Goal: Information Seeking & Learning: Find specific fact

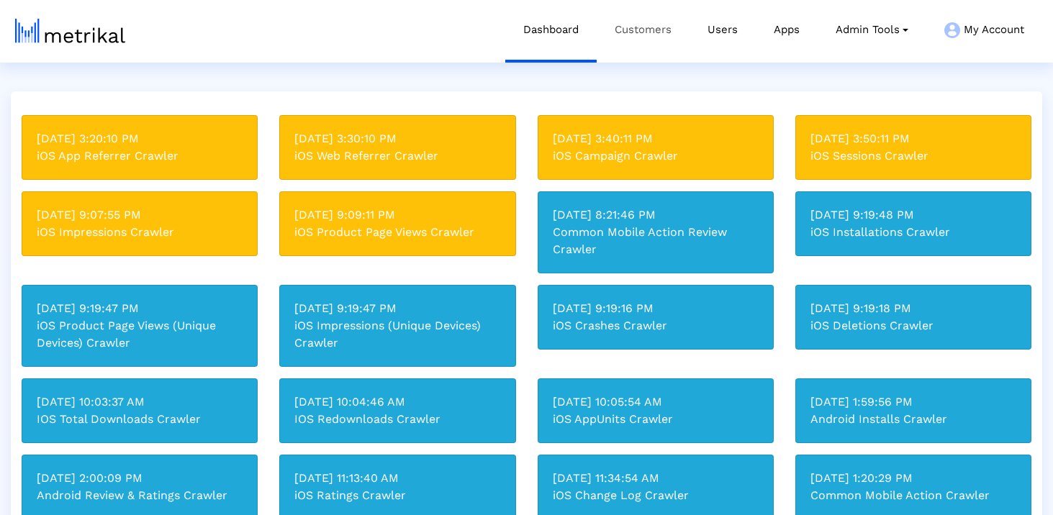
click at [641, 25] on link "Customers" at bounding box center [643, 30] width 93 height 60
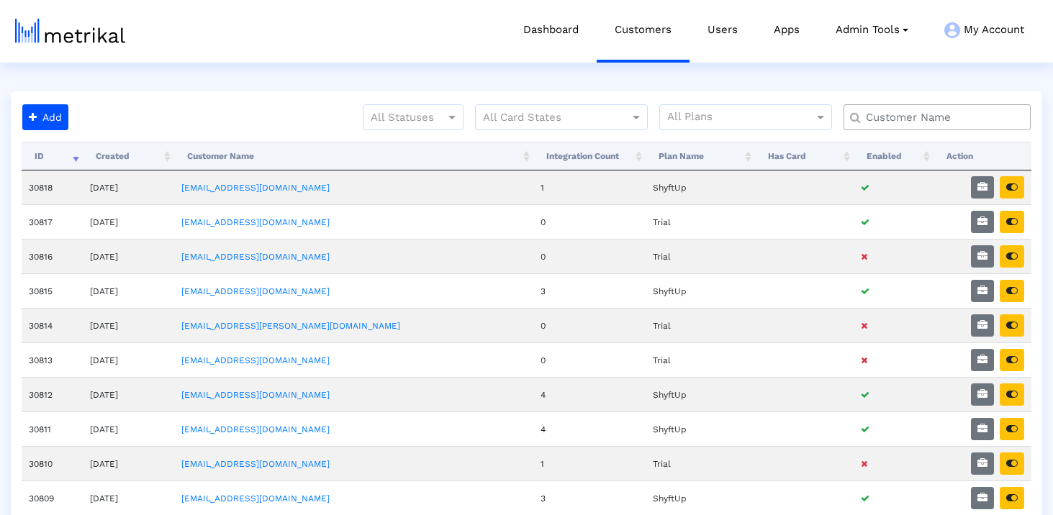
click at [909, 118] on input "text" at bounding box center [940, 117] width 169 height 15
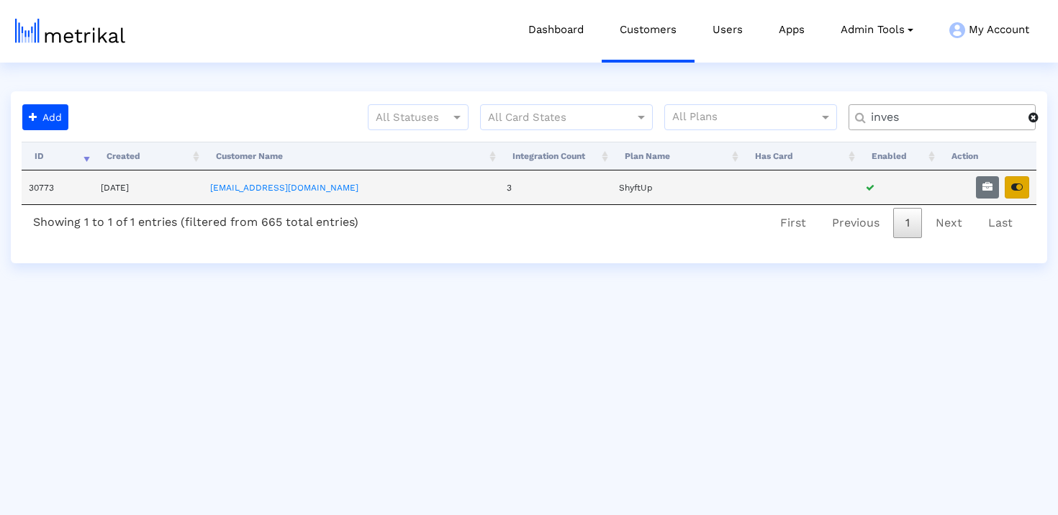
type input "inves"
click at [1017, 189] on icon "button" at bounding box center [1017, 187] width 12 height 10
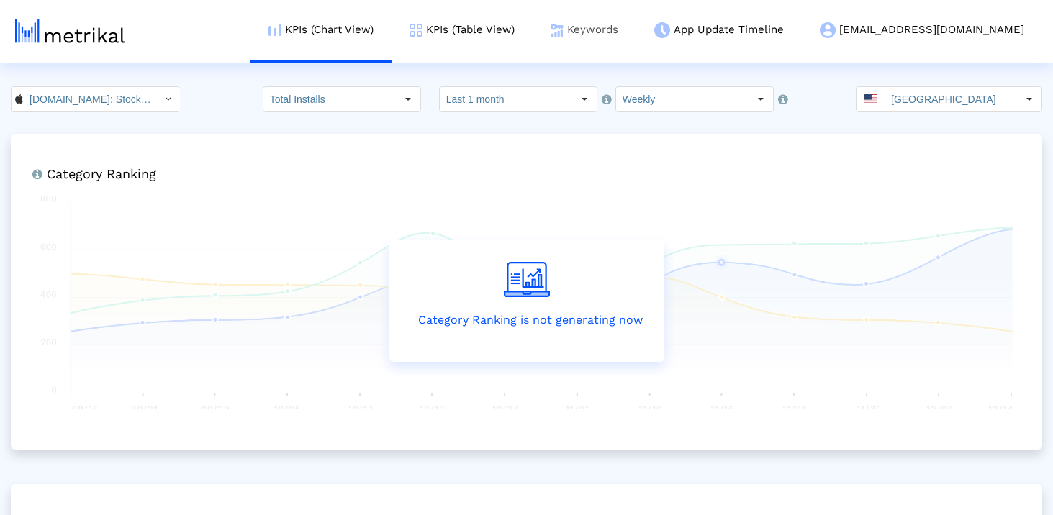
click at [636, 27] on link "Keywords" at bounding box center [585, 30] width 104 height 60
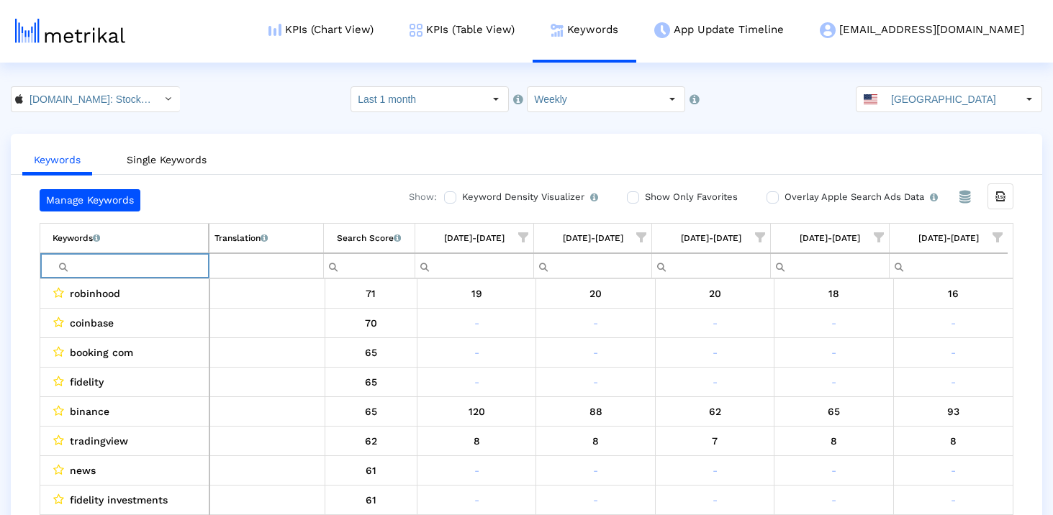
click at [163, 272] on input "Filter cell" at bounding box center [130, 266] width 155 height 24
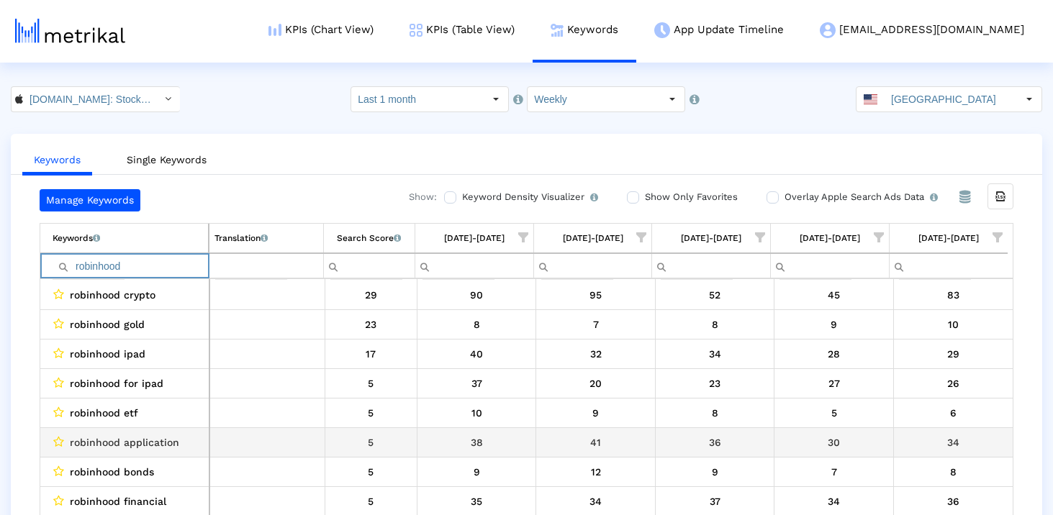
scroll to position [94, 0]
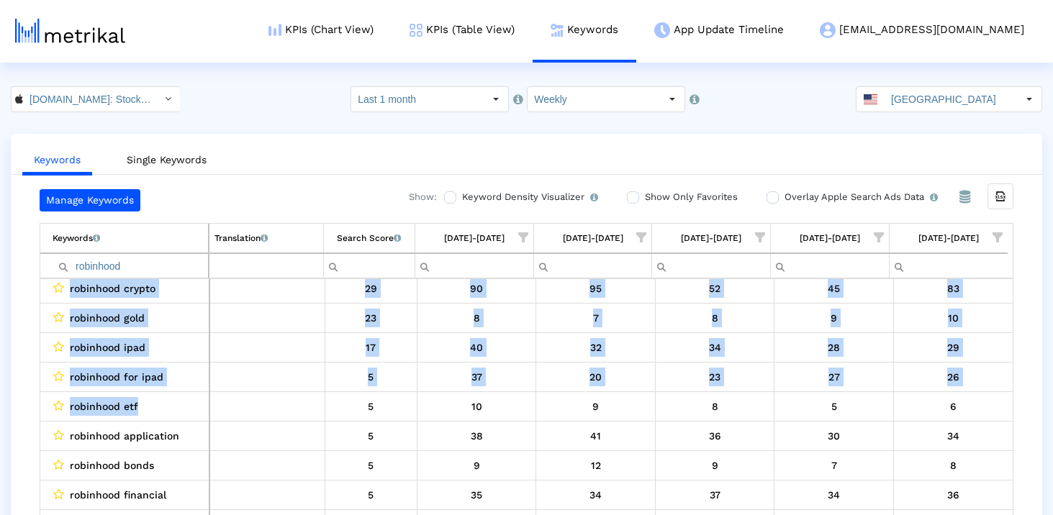
drag, startPoint x: 152, startPoint y: 406, endPoint x: 37, endPoint y: 412, distance: 115.4
click at [37, 413] on div "Manage Keywords Show: Keyword Density Visualizer Turn this on to view where and…" at bounding box center [527, 355] width 1032 height 333
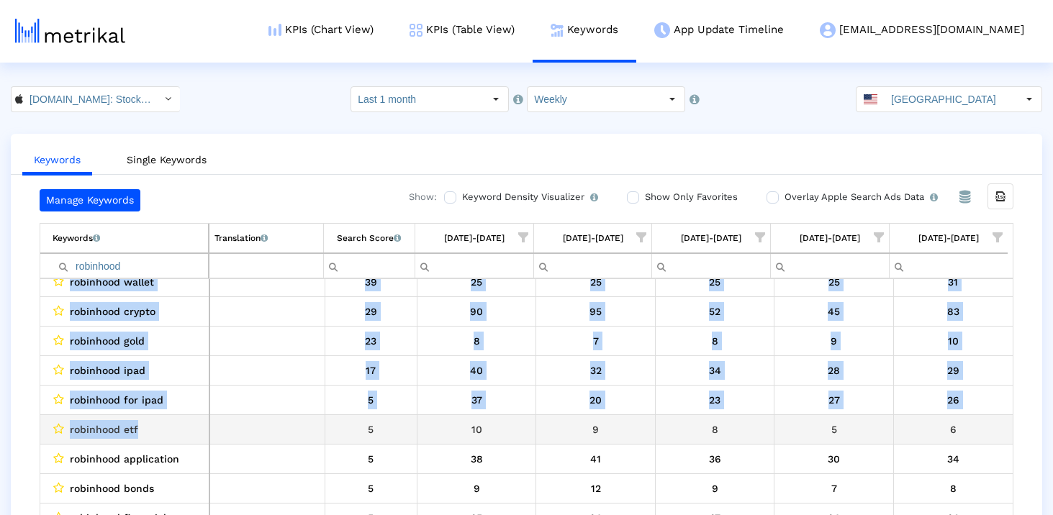
scroll to position [58, 0]
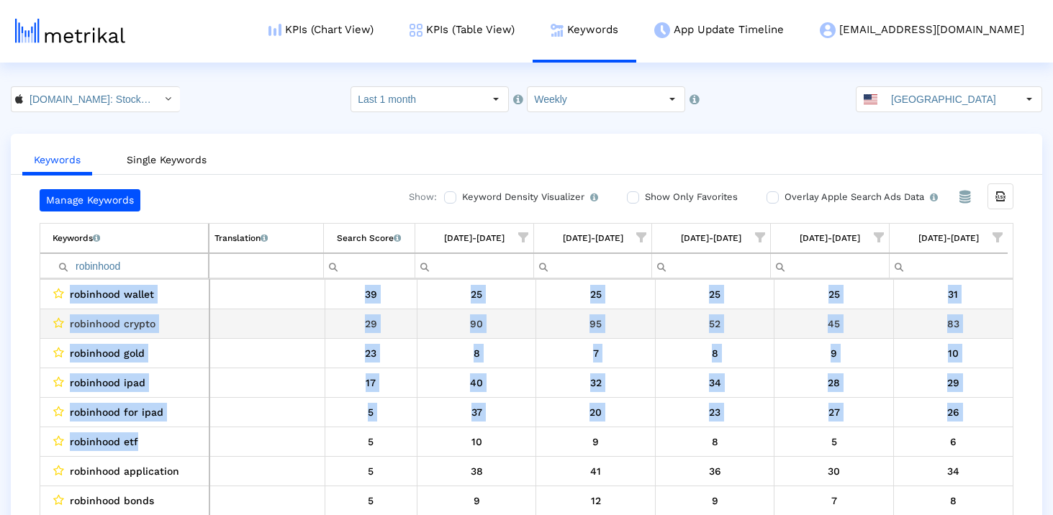
click at [150, 325] on span "robinhood crypto" at bounding box center [113, 324] width 86 height 19
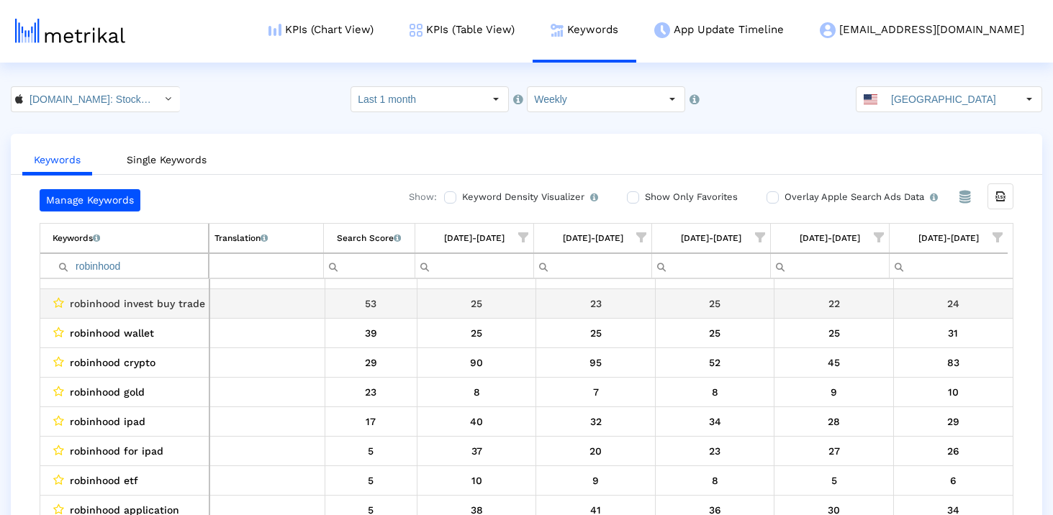
scroll to position [0, 0]
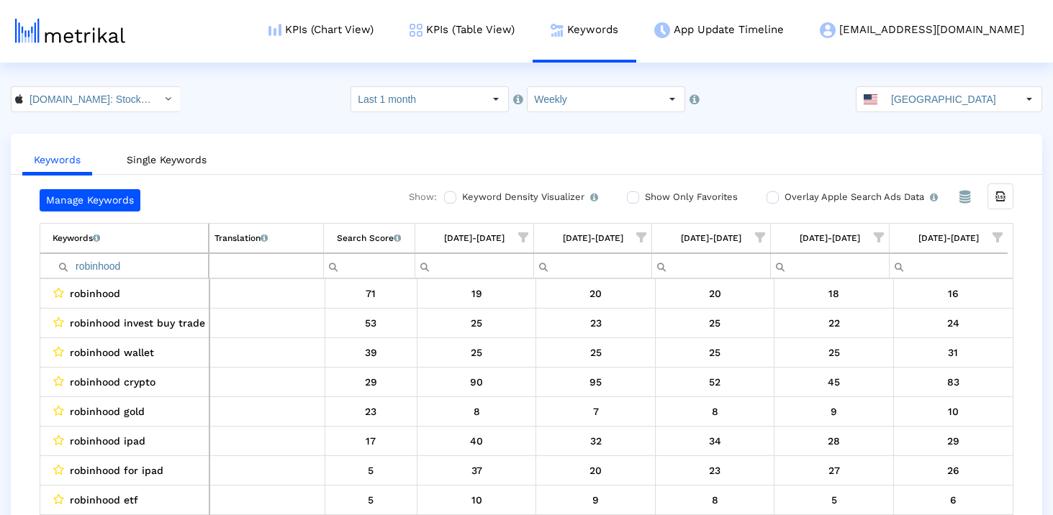
click at [124, 269] on input "robinhood" at bounding box center [130, 266] width 155 height 24
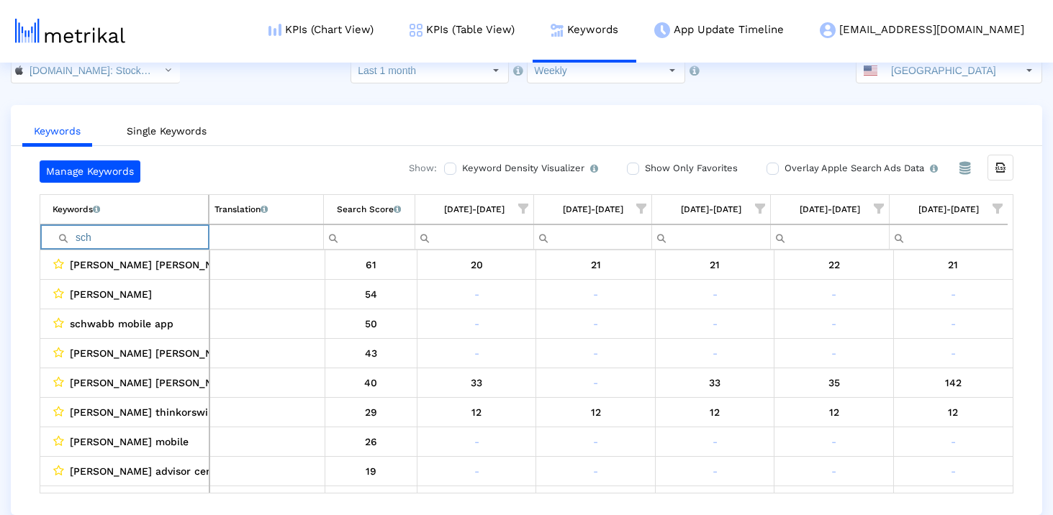
click at [127, 238] on input "sch" at bounding box center [130, 237] width 155 height 24
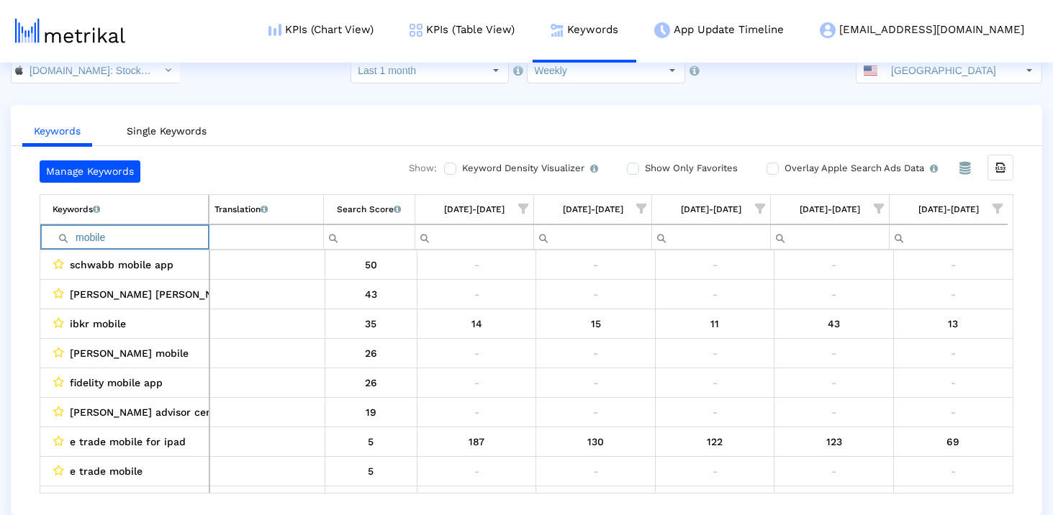
click at [137, 240] on input "mobile" at bounding box center [130, 237] width 155 height 24
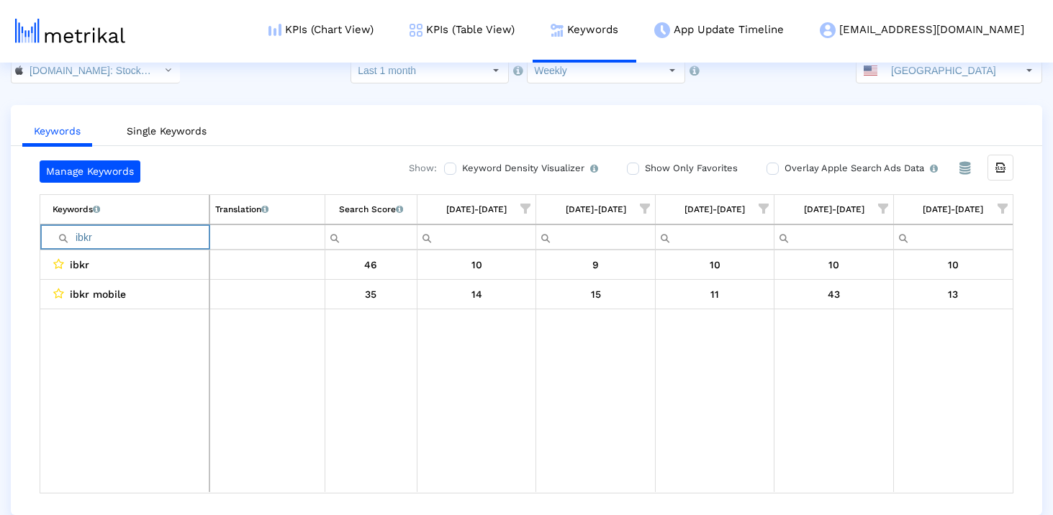
click at [109, 240] on input "ibkr" at bounding box center [131, 237] width 156 height 24
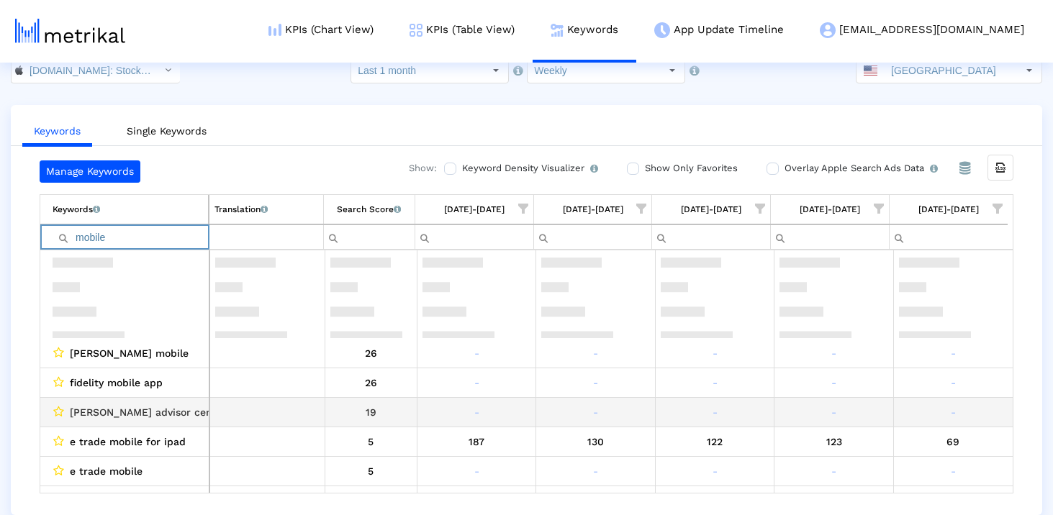
scroll to position [118, 0]
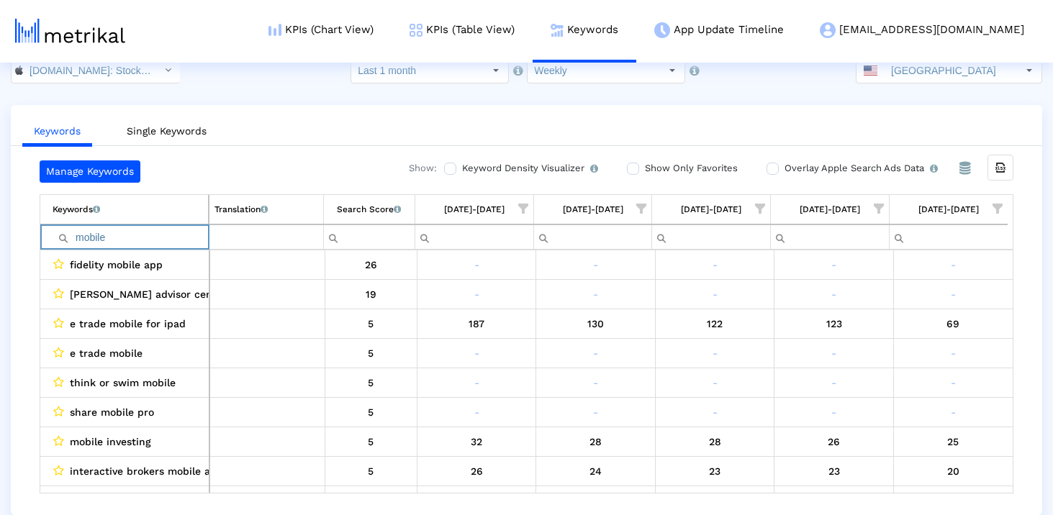
click at [90, 230] on input "mobile" at bounding box center [130, 237] width 155 height 24
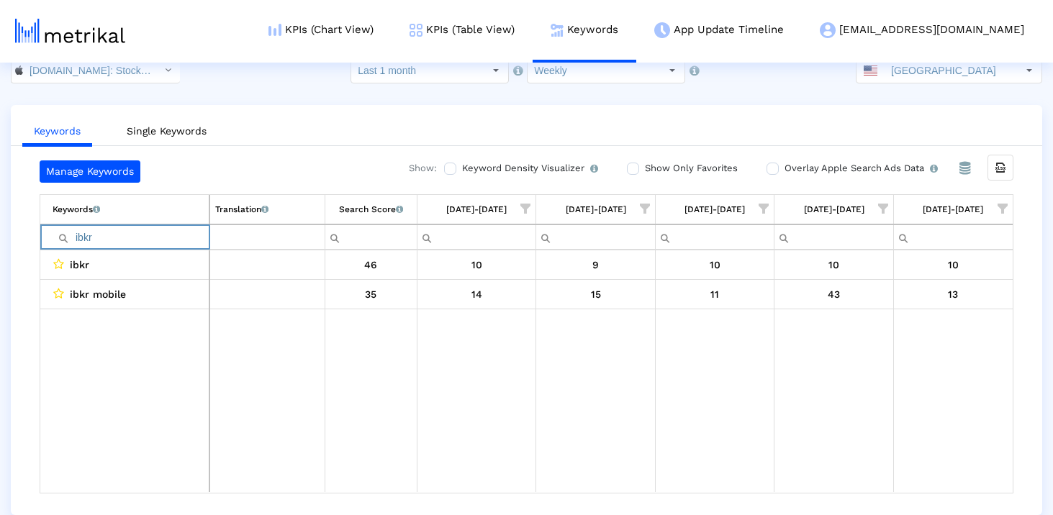
click at [129, 241] on input "ibkr" at bounding box center [131, 237] width 156 height 24
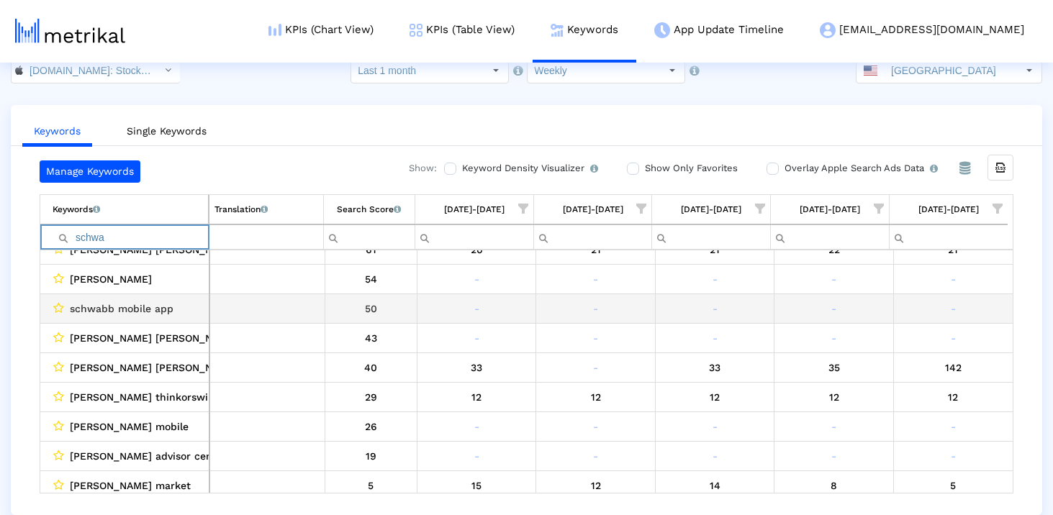
scroll to position [14, 0]
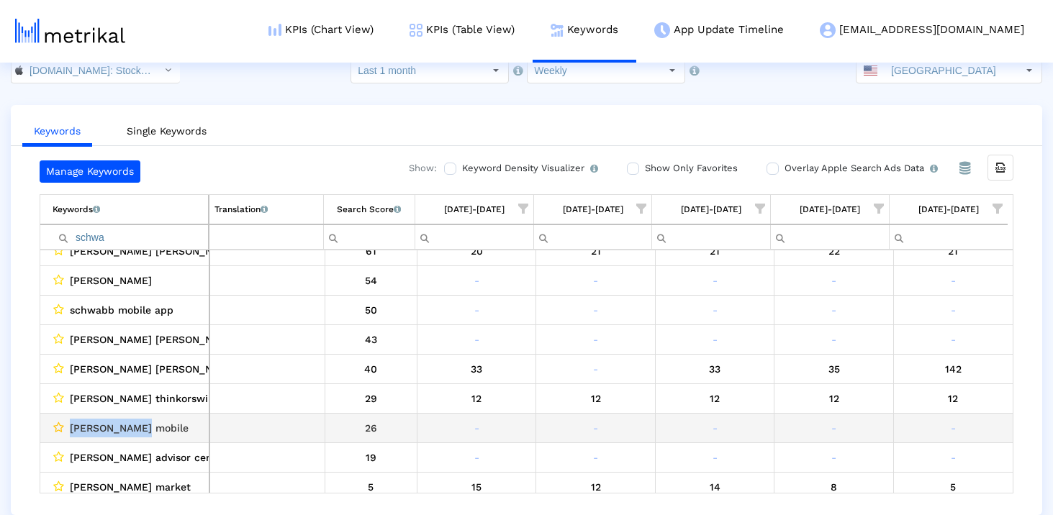
drag, startPoint x: 168, startPoint y: 430, endPoint x: 59, endPoint y: 425, distance: 109.5
click at [54, 430] on div "[PERSON_NAME] mobile" at bounding box center [128, 428] width 151 height 19
copy div "[PERSON_NAME] mobile"
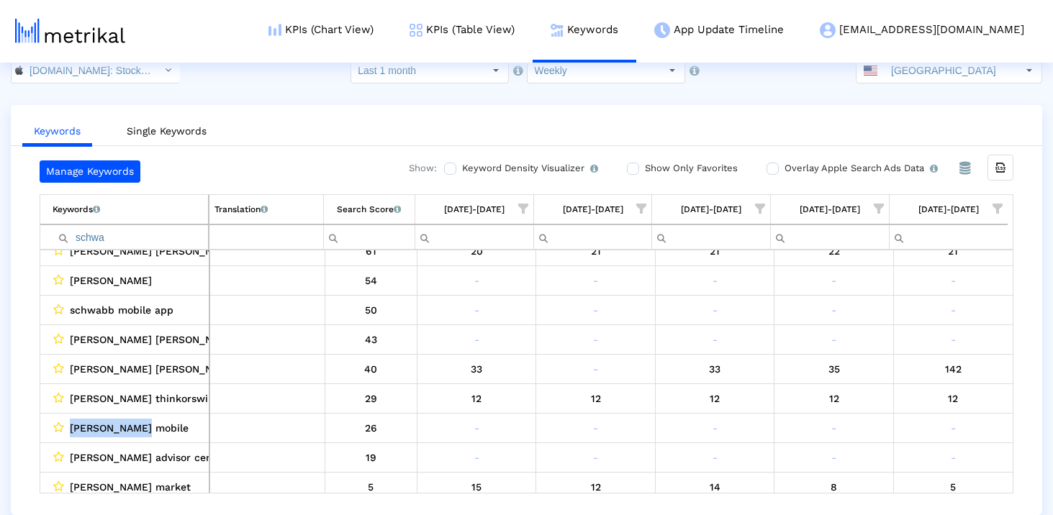
click at [109, 242] on input "schwa" at bounding box center [130, 237] width 155 height 24
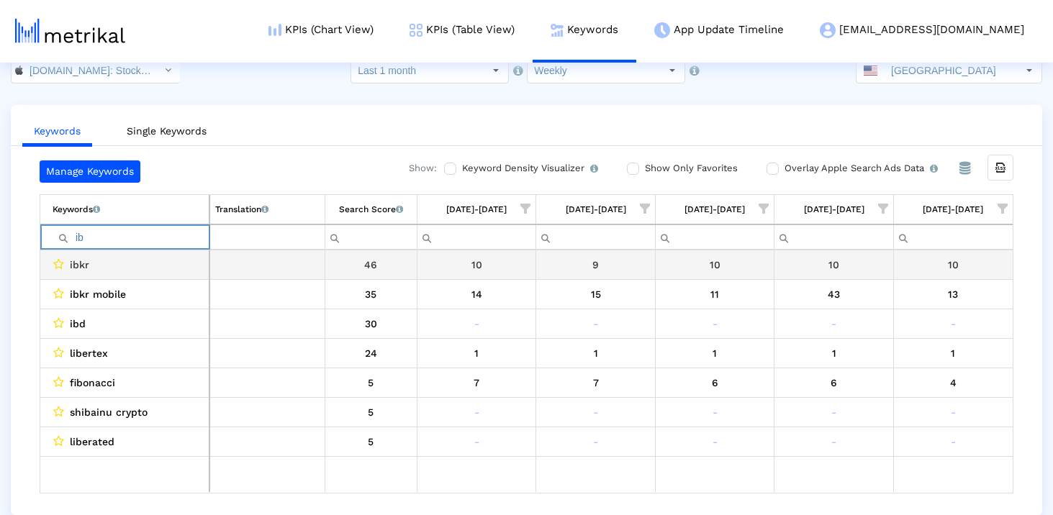
type input "i"
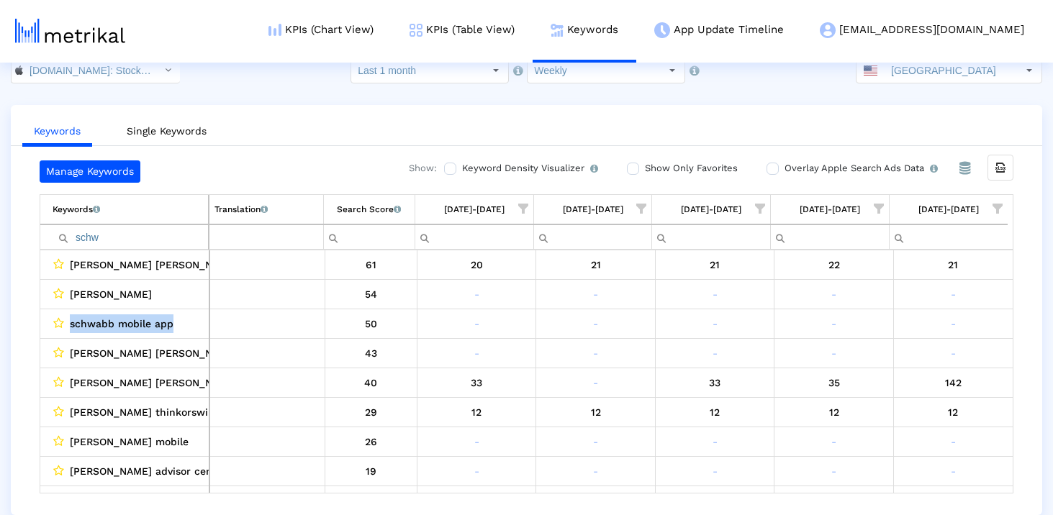
drag, startPoint x: 186, startPoint y: 327, endPoint x: 68, endPoint y: 328, distance: 118.1
click at [68, 328] on div "schwabb mobile app" at bounding box center [128, 324] width 151 height 19
copy span "schwabb mobile app"
click at [113, 233] on input "schw" at bounding box center [130, 237] width 155 height 24
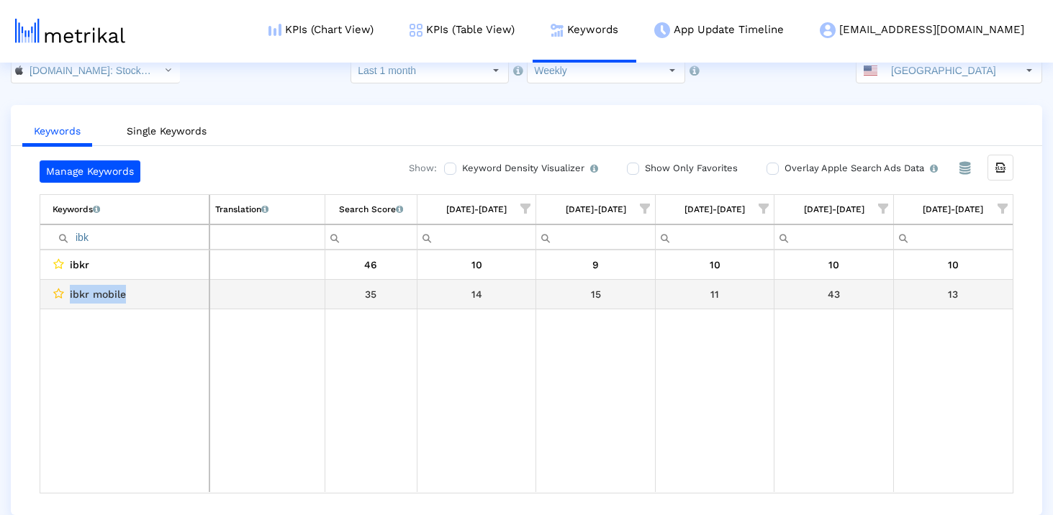
drag, startPoint x: 145, startPoint y: 289, endPoint x: 58, endPoint y: 289, distance: 87.1
click at [58, 289] on div "ibkr mobile" at bounding box center [128, 294] width 151 height 19
copy div "ibkr mobile"
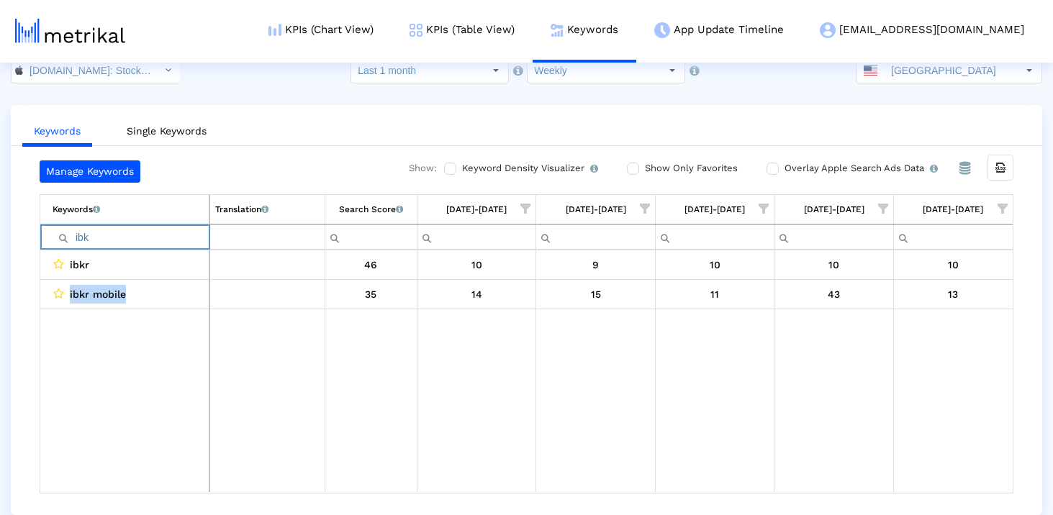
click at [105, 235] on input "ibk" at bounding box center [131, 237] width 156 height 24
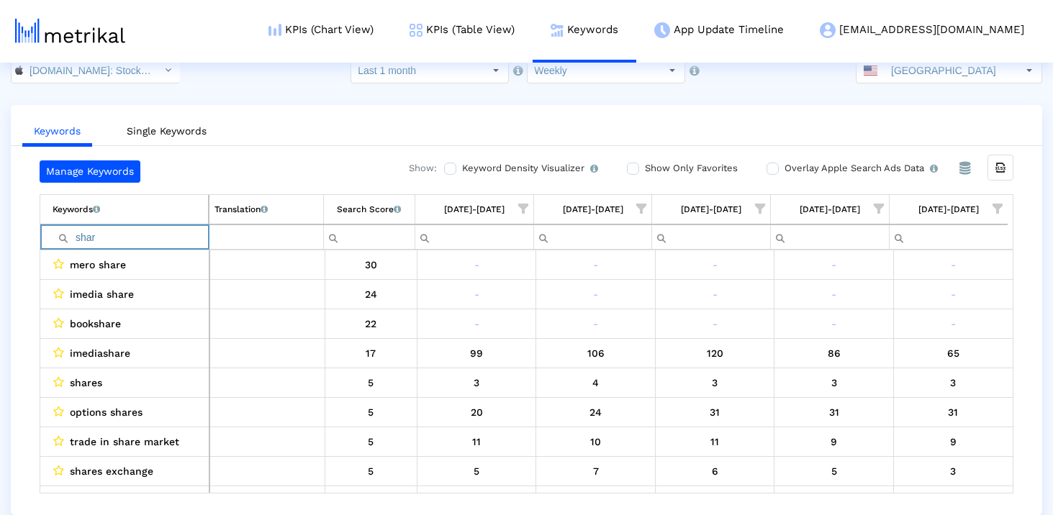
type input "share"
click at [78, 240] on input "share" at bounding box center [130, 237] width 155 height 24
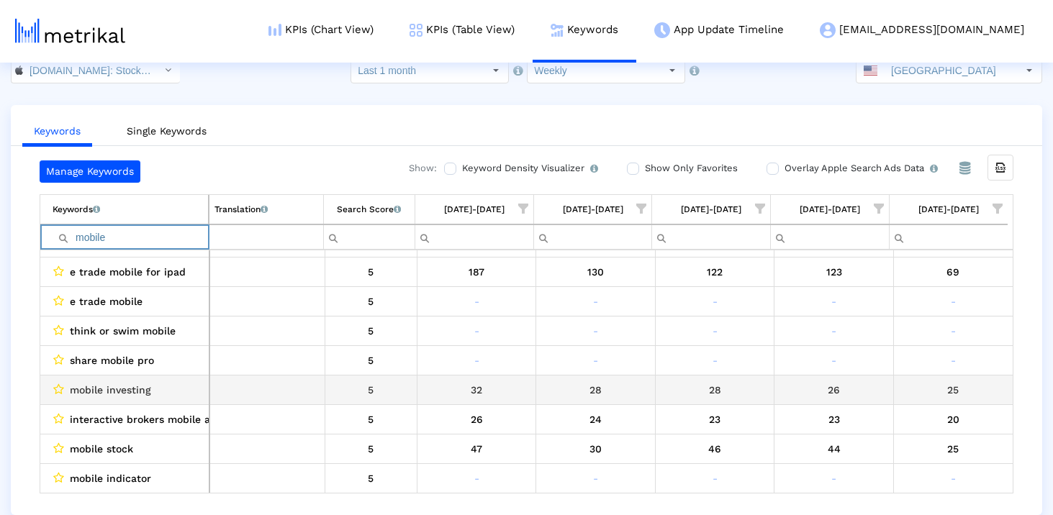
scroll to position [171, 0]
drag, startPoint x: 164, startPoint y: 386, endPoint x: 91, endPoint y: 382, distance: 72.8
click at [91, 382] on div "mobile investing" at bounding box center [128, 389] width 151 height 19
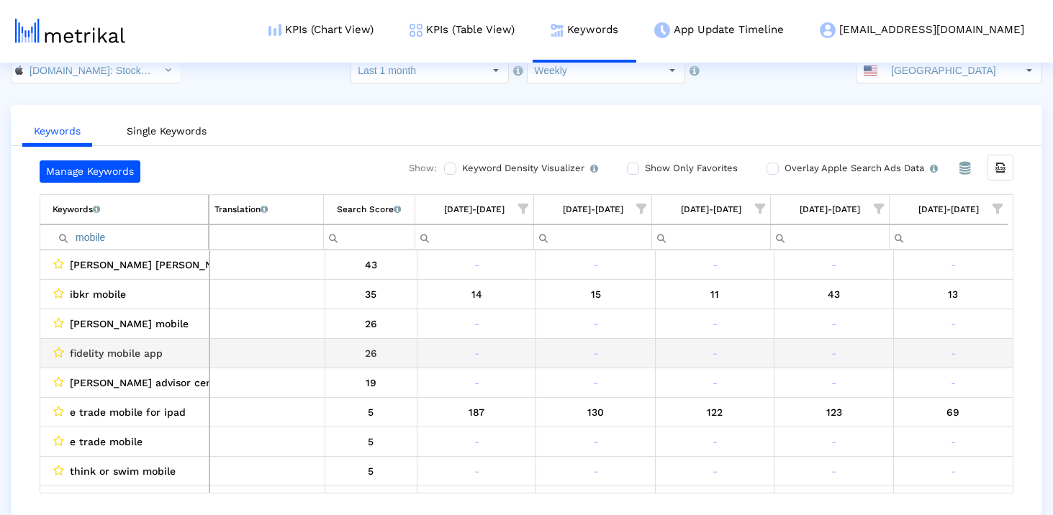
scroll to position [0, 0]
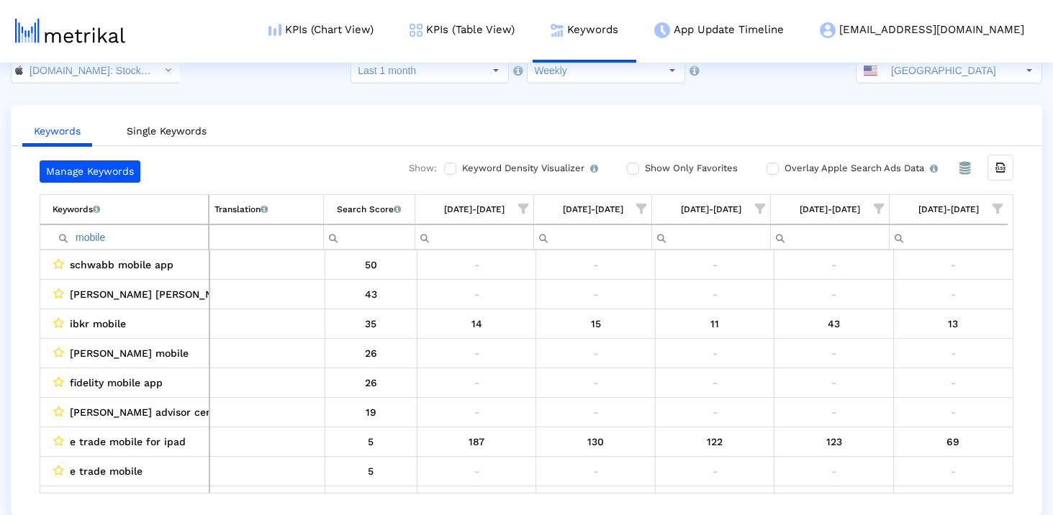
click at [171, 226] on input "mobile" at bounding box center [130, 237] width 155 height 24
click at [171, 229] on input "mobile" at bounding box center [130, 237] width 155 height 24
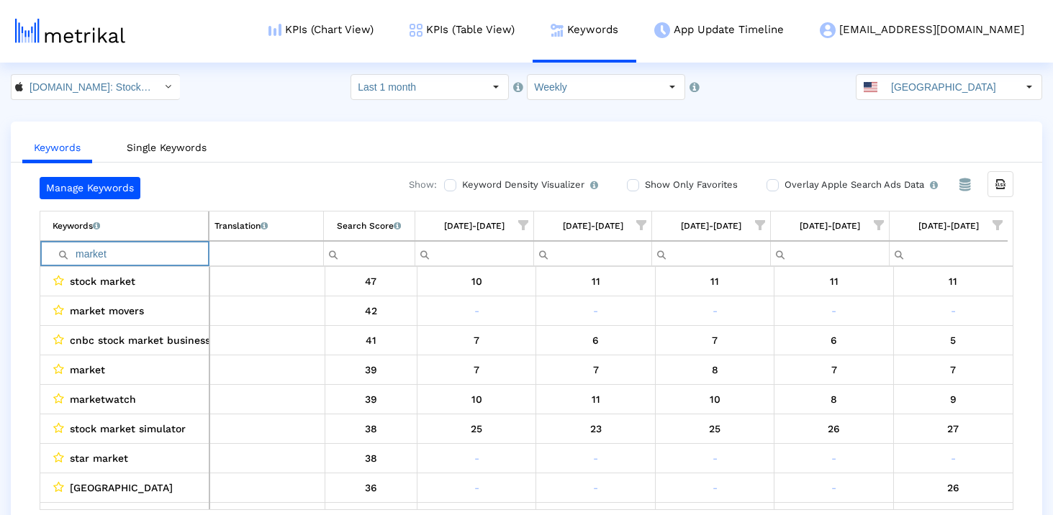
click at [176, 243] on input "market" at bounding box center [130, 254] width 155 height 24
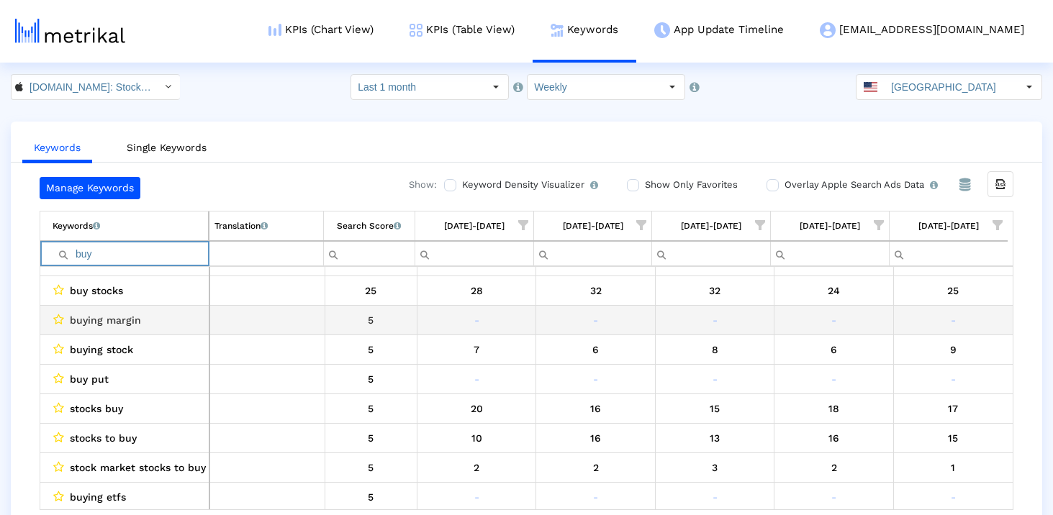
scroll to position [80, 0]
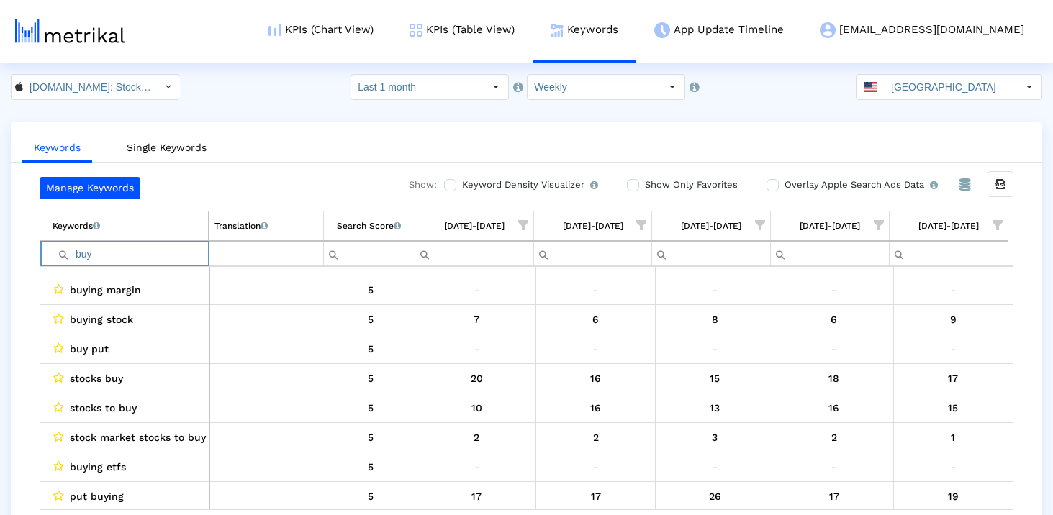
click at [130, 248] on input "buy" at bounding box center [130, 254] width 155 height 24
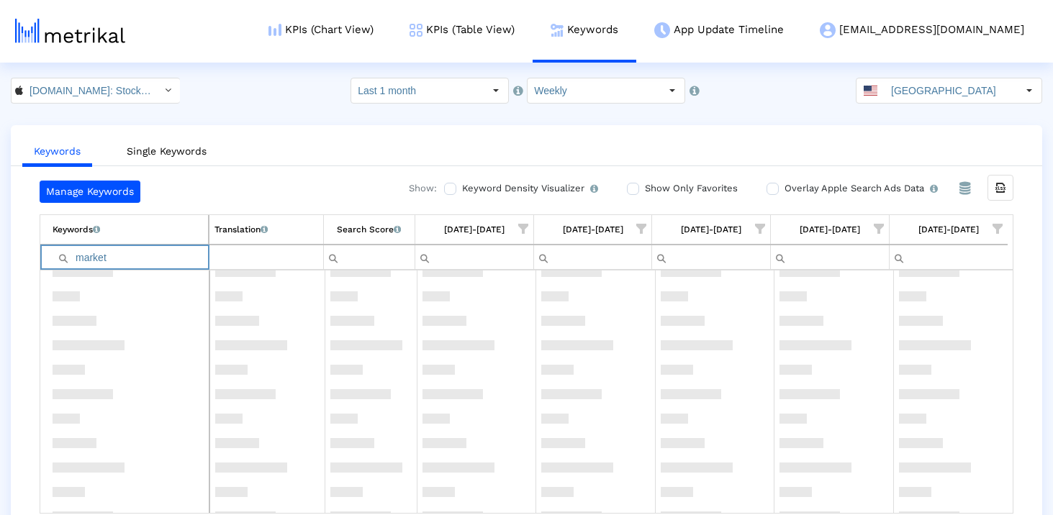
scroll to position [0, 0]
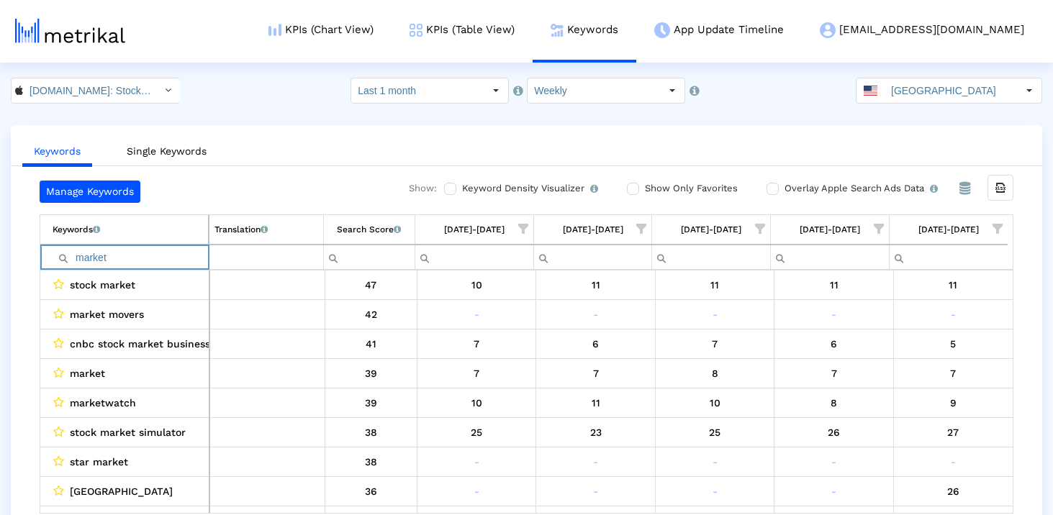
click at [154, 261] on input "market" at bounding box center [130, 257] width 155 height 24
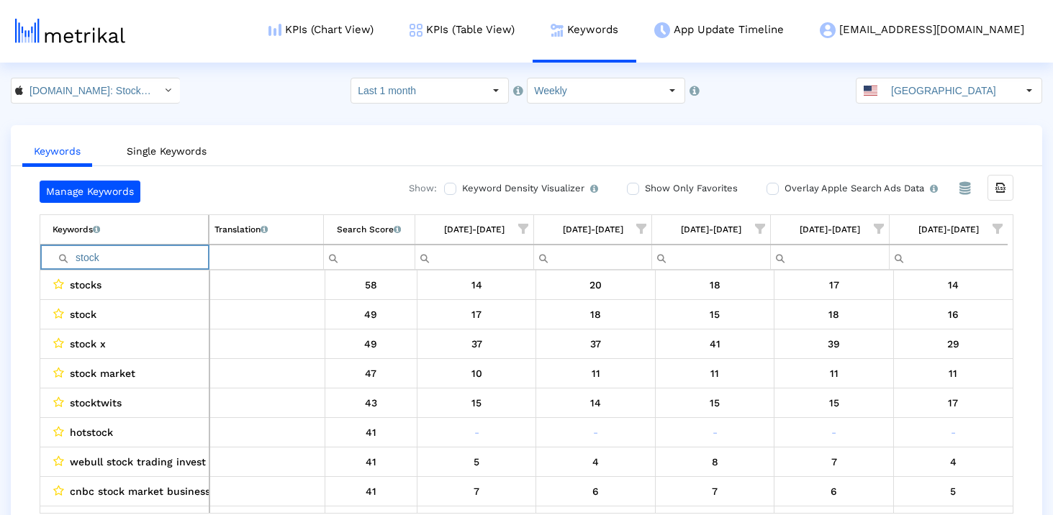
click at [132, 252] on input "stock" at bounding box center [130, 257] width 155 height 24
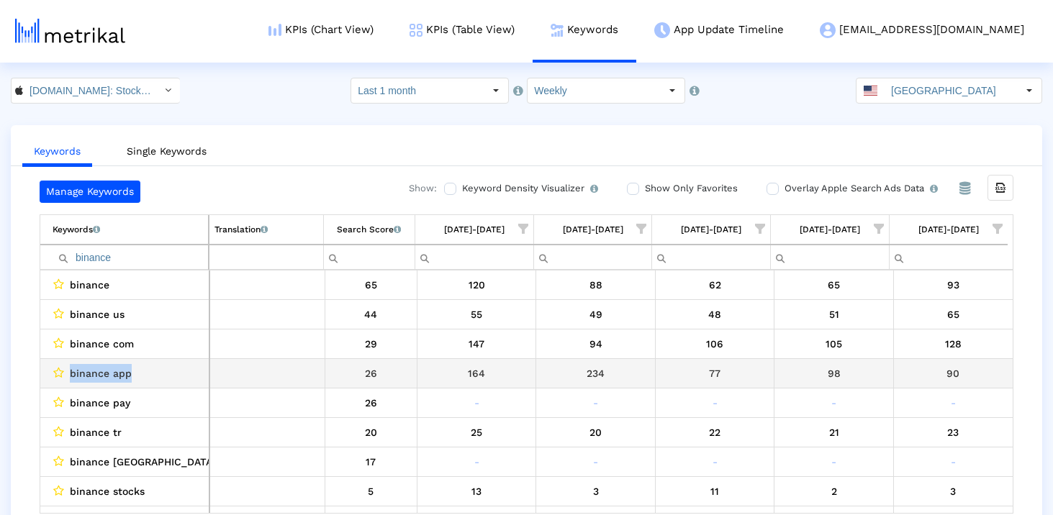
drag, startPoint x: 155, startPoint y: 369, endPoint x: 66, endPoint y: 370, distance: 88.6
click at [66, 370] on div "binance app" at bounding box center [128, 373] width 151 height 19
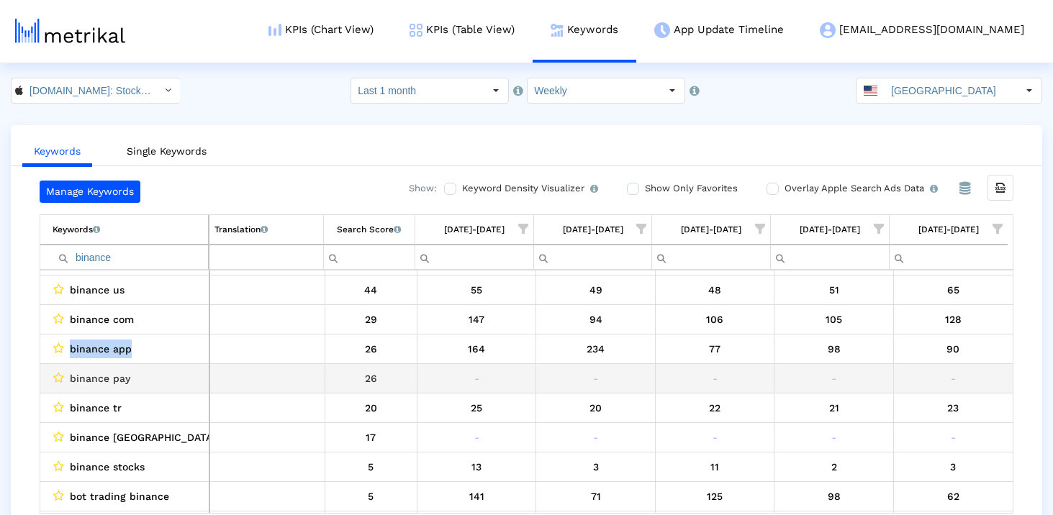
scroll to position [27, 0]
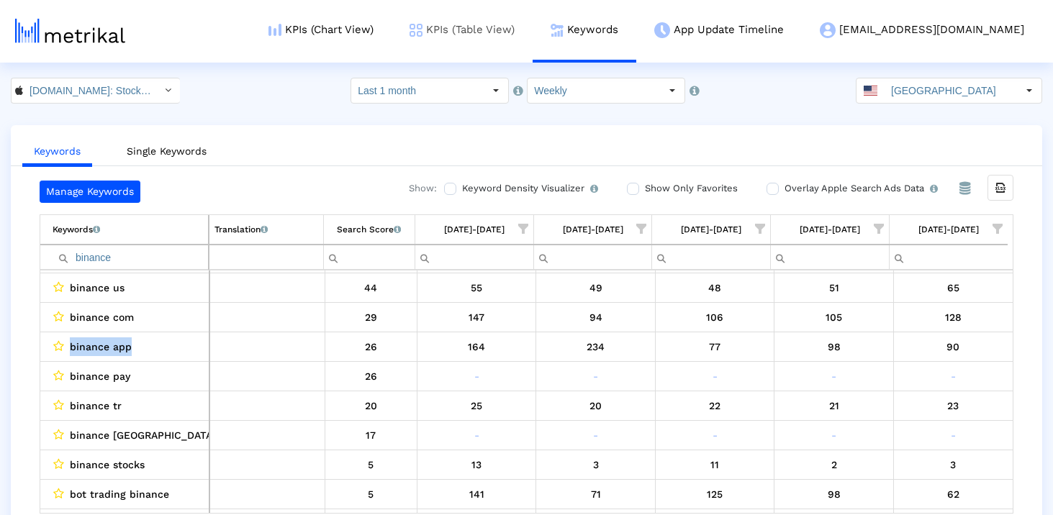
copy div "binance app"
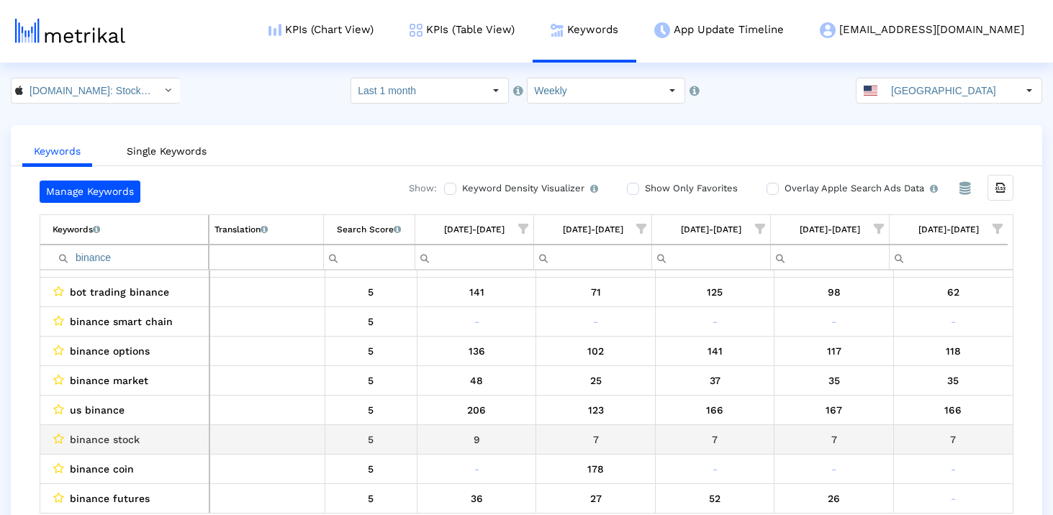
scroll to position [0, 0]
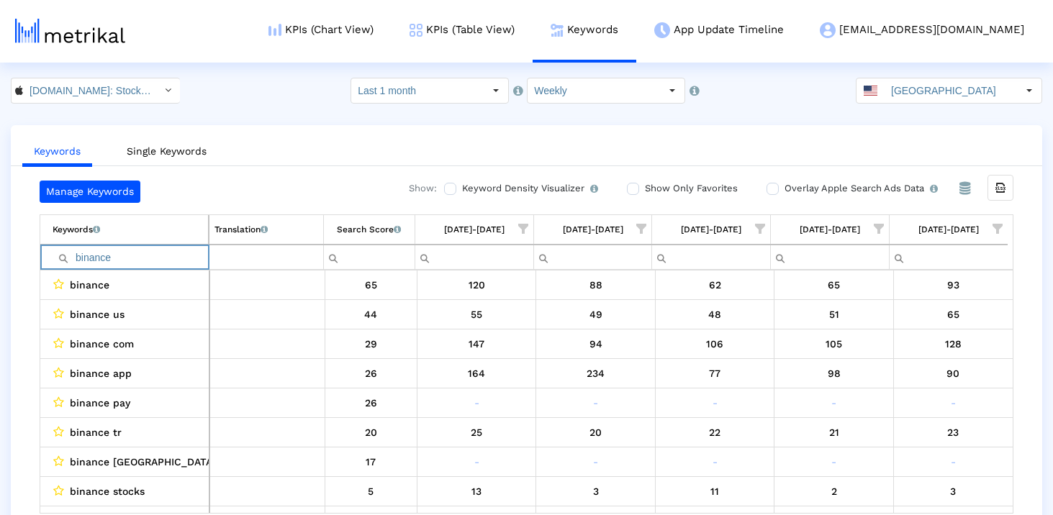
click at [120, 252] on input "binance" at bounding box center [130, 257] width 155 height 24
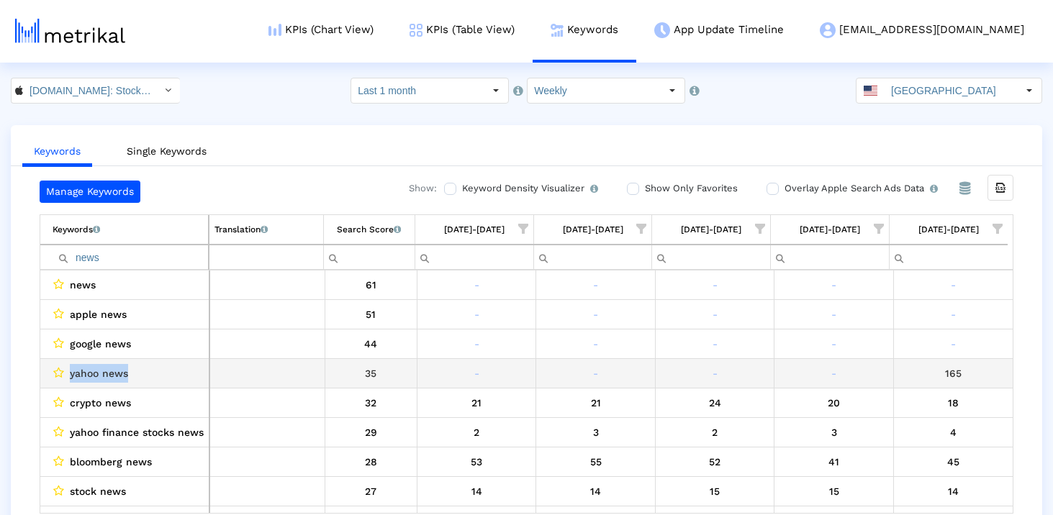
drag, startPoint x: 132, startPoint y: 376, endPoint x: 66, endPoint y: 374, distance: 65.5
click at [66, 374] on div "yahoo news" at bounding box center [128, 373] width 151 height 19
copy div "yahoo news"
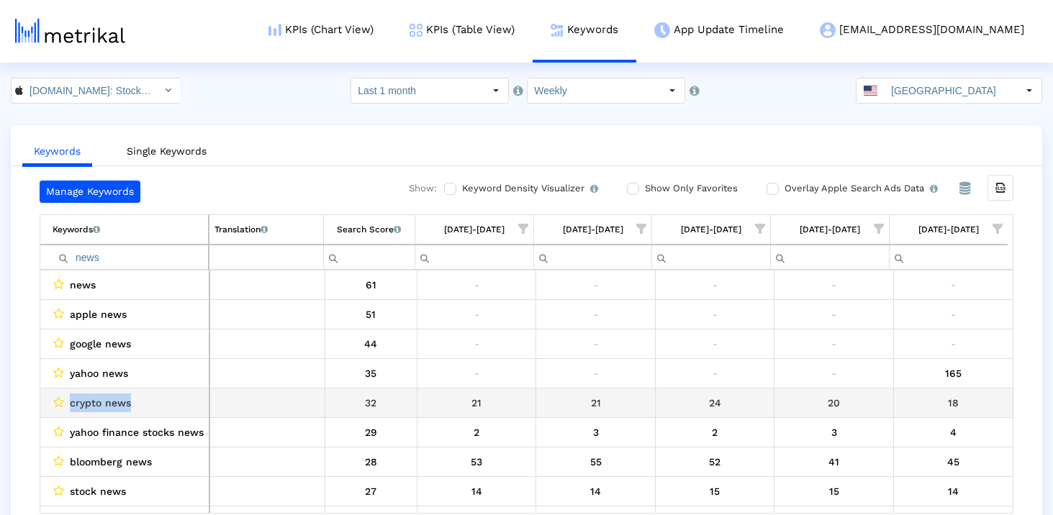
drag, startPoint x: 133, startPoint y: 407, endPoint x: 69, endPoint y: 407, distance: 64.1
click at [69, 407] on div "crypto news" at bounding box center [128, 403] width 151 height 19
copy span "crypto news"
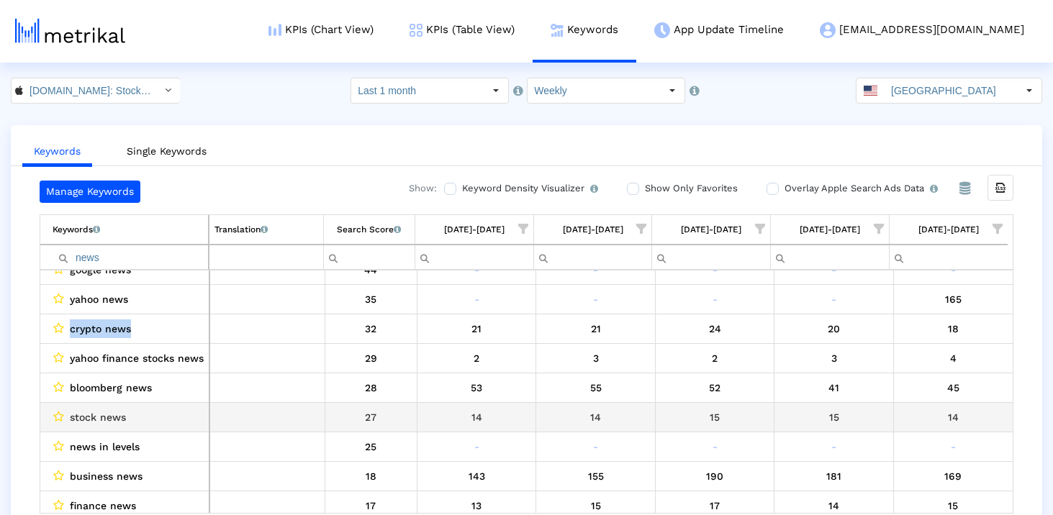
scroll to position [73, 0]
drag, startPoint x: 139, startPoint y: 416, endPoint x: 65, endPoint y: 426, distance: 74.8
click at [66, 417] on div "stock news" at bounding box center [128, 418] width 151 height 19
copy div "stock news"
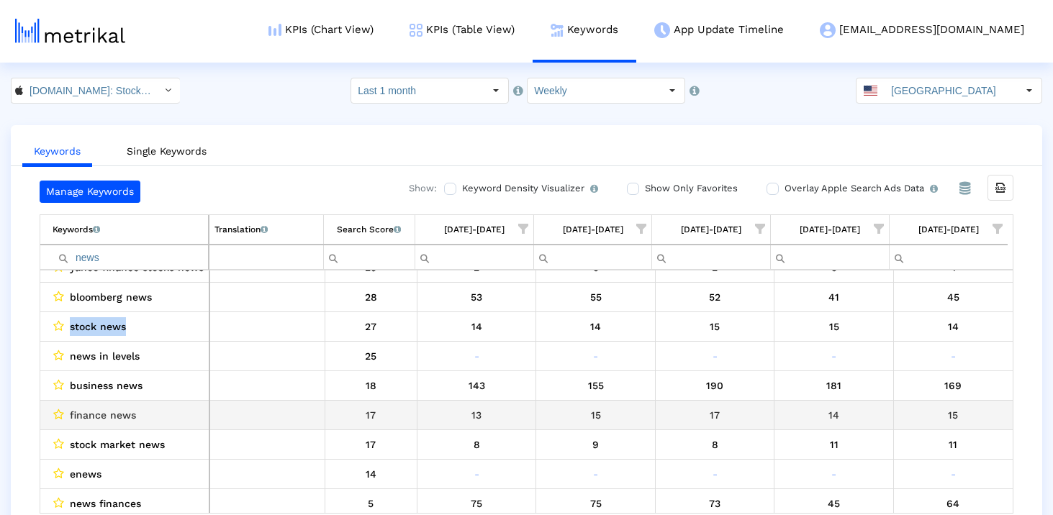
scroll to position [173, 0]
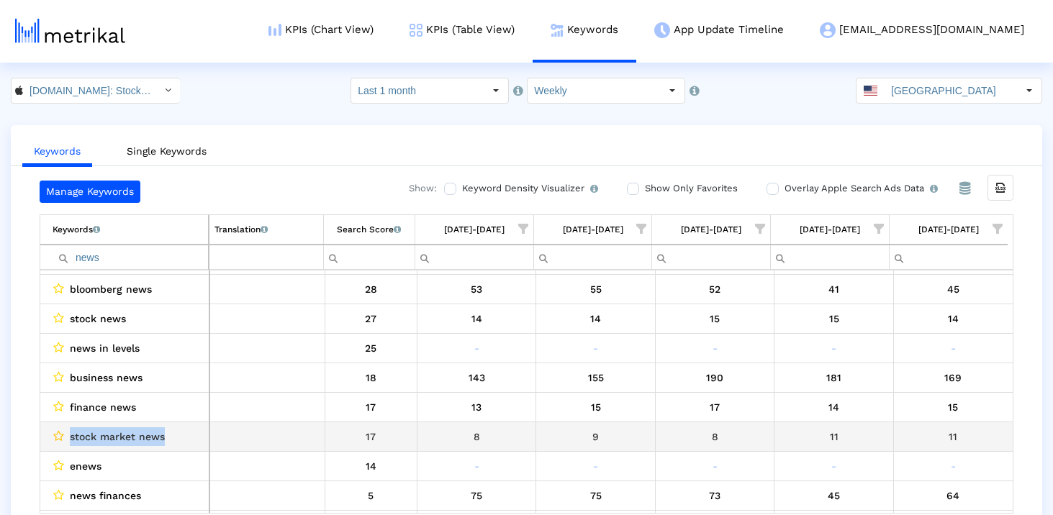
drag, startPoint x: 174, startPoint y: 436, endPoint x: 63, endPoint y: 436, distance: 110.9
click at [63, 436] on div "stock market news" at bounding box center [128, 437] width 151 height 19
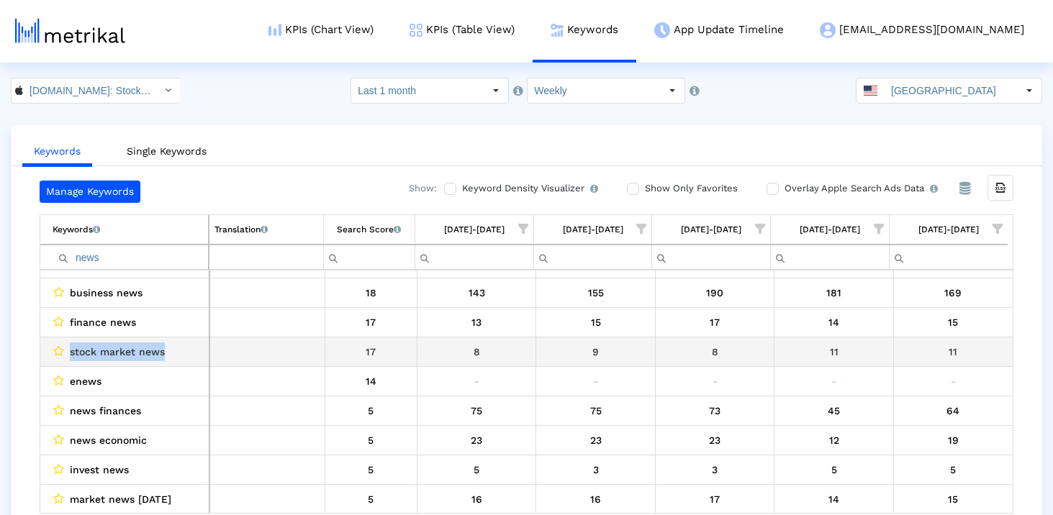
scroll to position [0, 0]
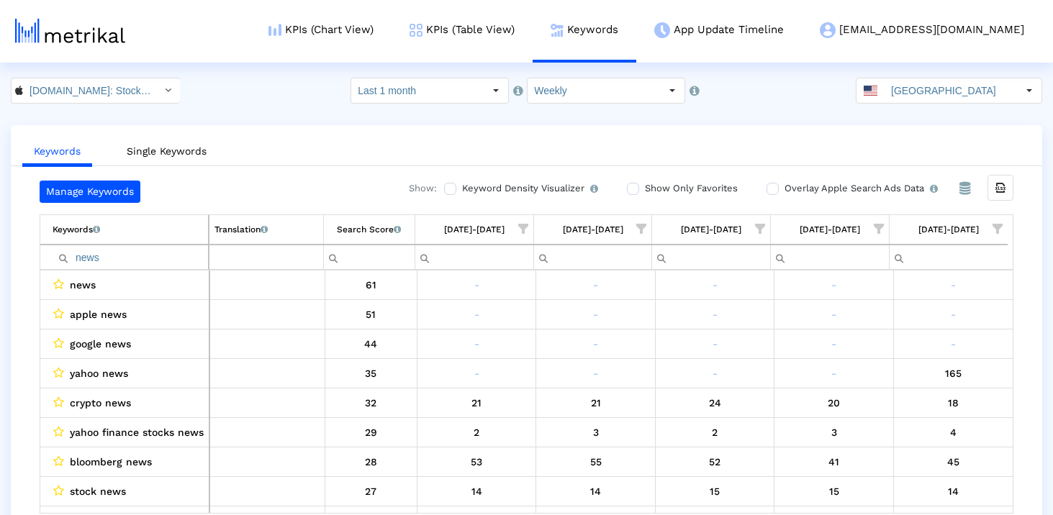
click at [118, 258] on input "news" at bounding box center [130, 257] width 155 height 24
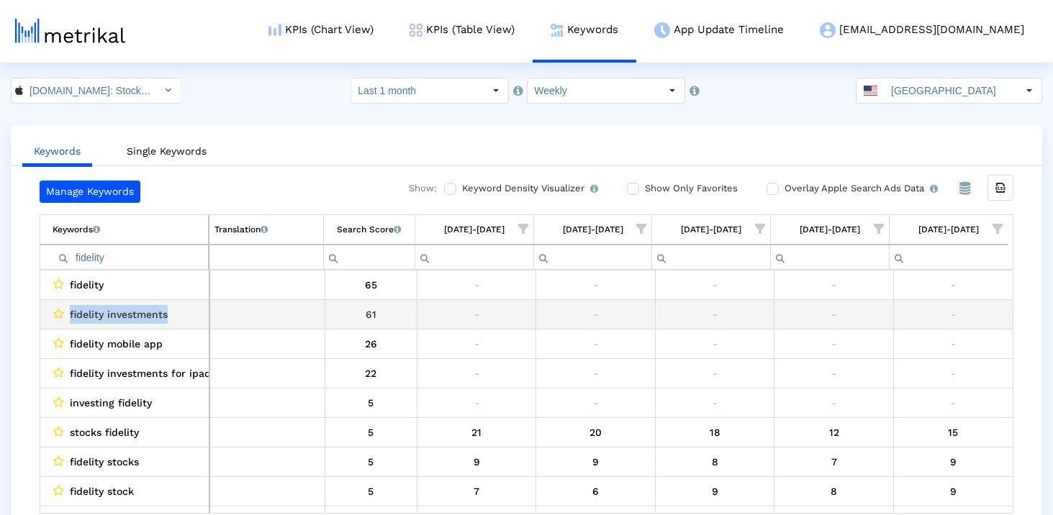
drag, startPoint x: 175, startPoint y: 315, endPoint x: 69, endPoint y: 314, distance: 105.8
click at [69, 314] on div "fidelity investments" at bounding box center [128, 314] width 151 height 19
copy span "fidelity investments"
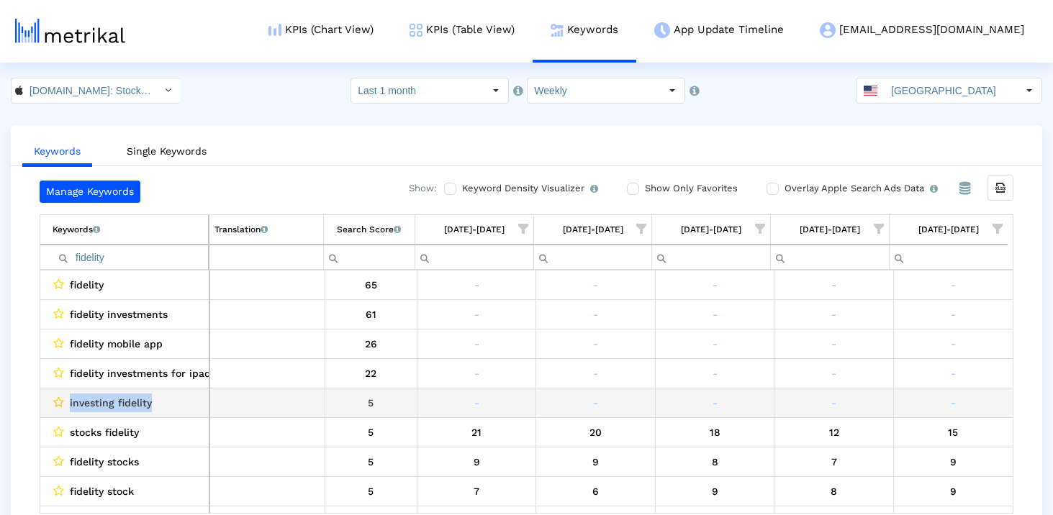
drag, startPoint x: 150, startPoint y: 405, endPoint x: 60, endPoint y: 405, distance: 90.0
click at [60, 405] on div "investing fidelity" at bounding box center [128, 403] width 151 height 19
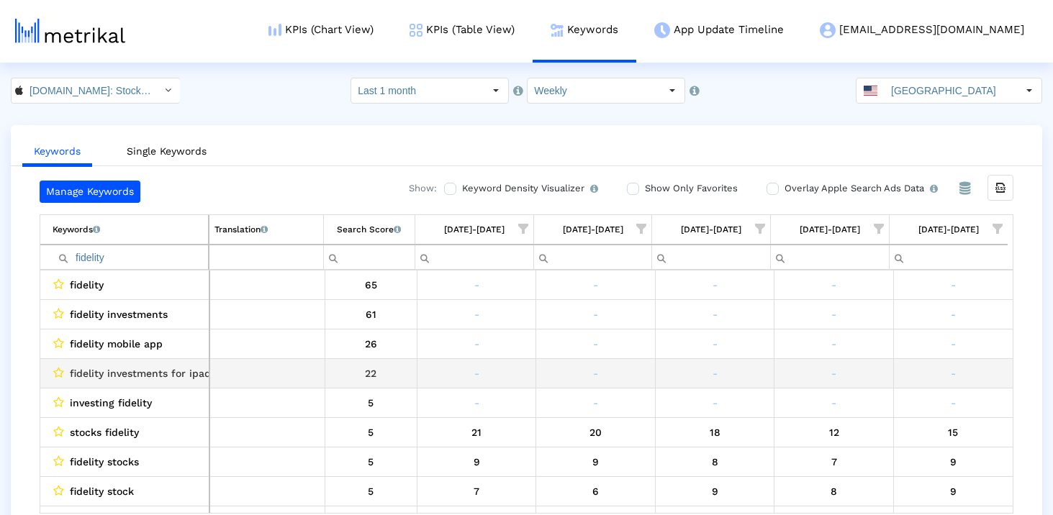
click at [123, 371] on span "fidelity investments for ipad" at bounding box center [140, 373] width 141 height 19
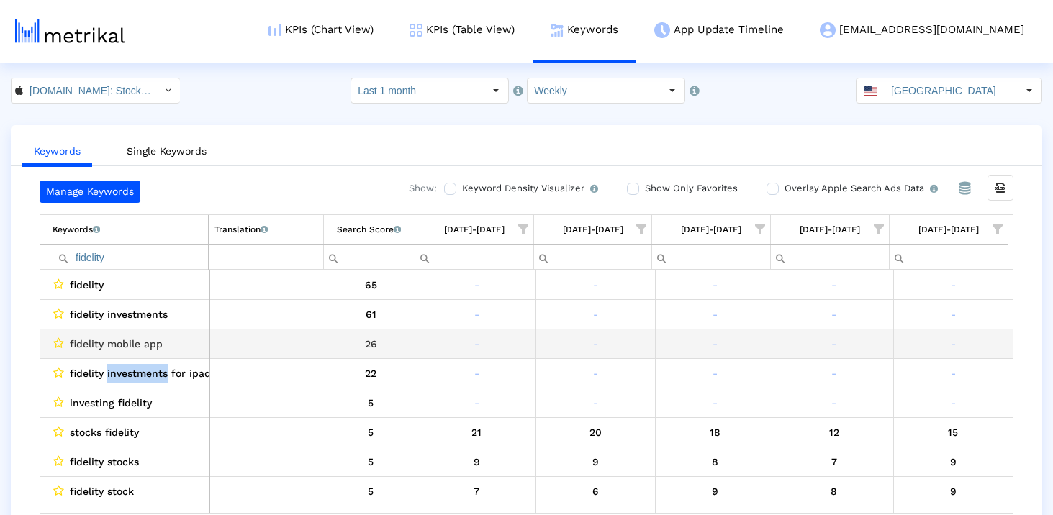
click at [135, 347] on span "fidelity mobile app" at bounding box center [116, 344] width 93 height 19
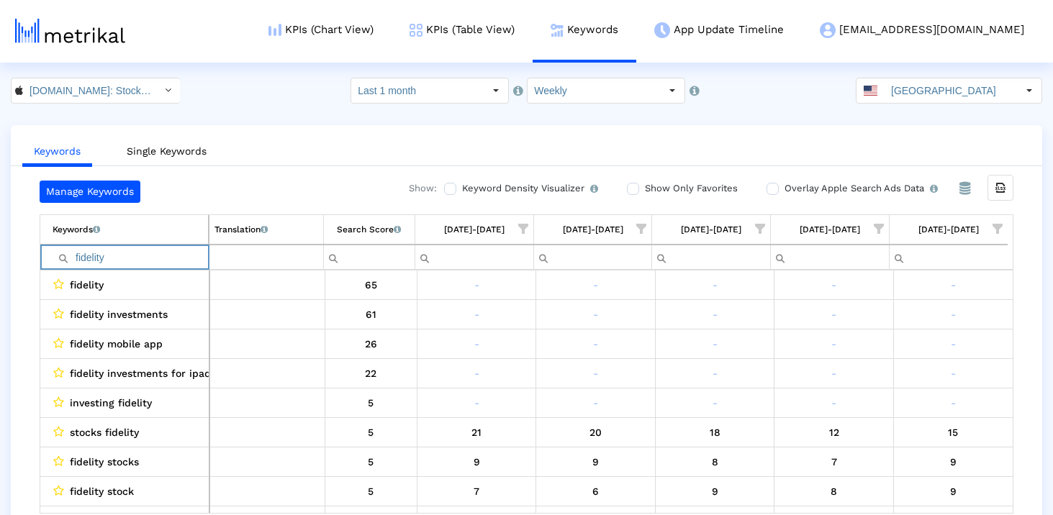
click at [149, 253] on input "fidelity" at bounding box center [130, 257] width 155 height 24
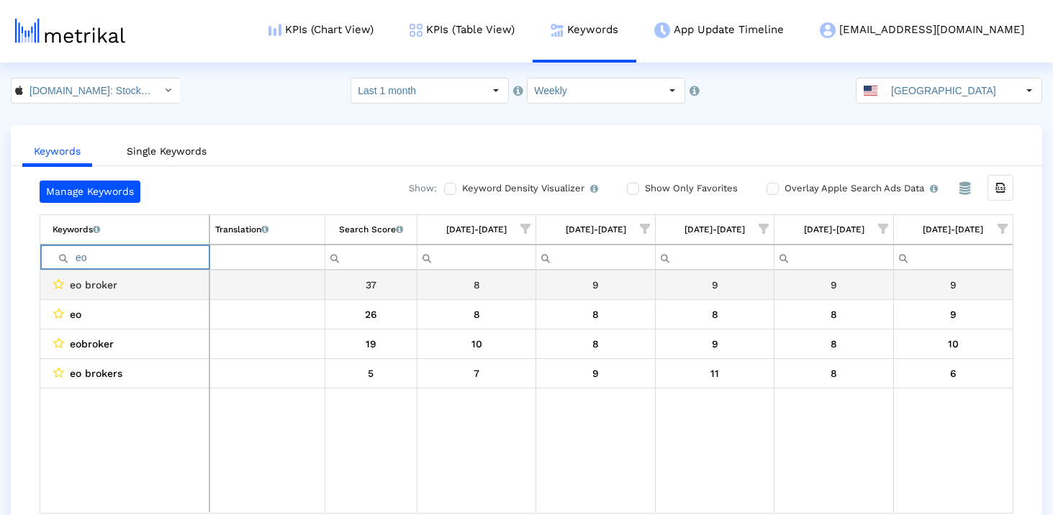
type input "eo"
drag, startPoint x: 162, startPoint y: 281, endPoint x: 63, endPoint y: 281, distance: 99.3
click at [61, 281] on div "eo broker" at bounding box center [128, 285] width 151 height 19
copy div "eo broker"
